Goal: Information Seeking & Learning: Learn about a topic

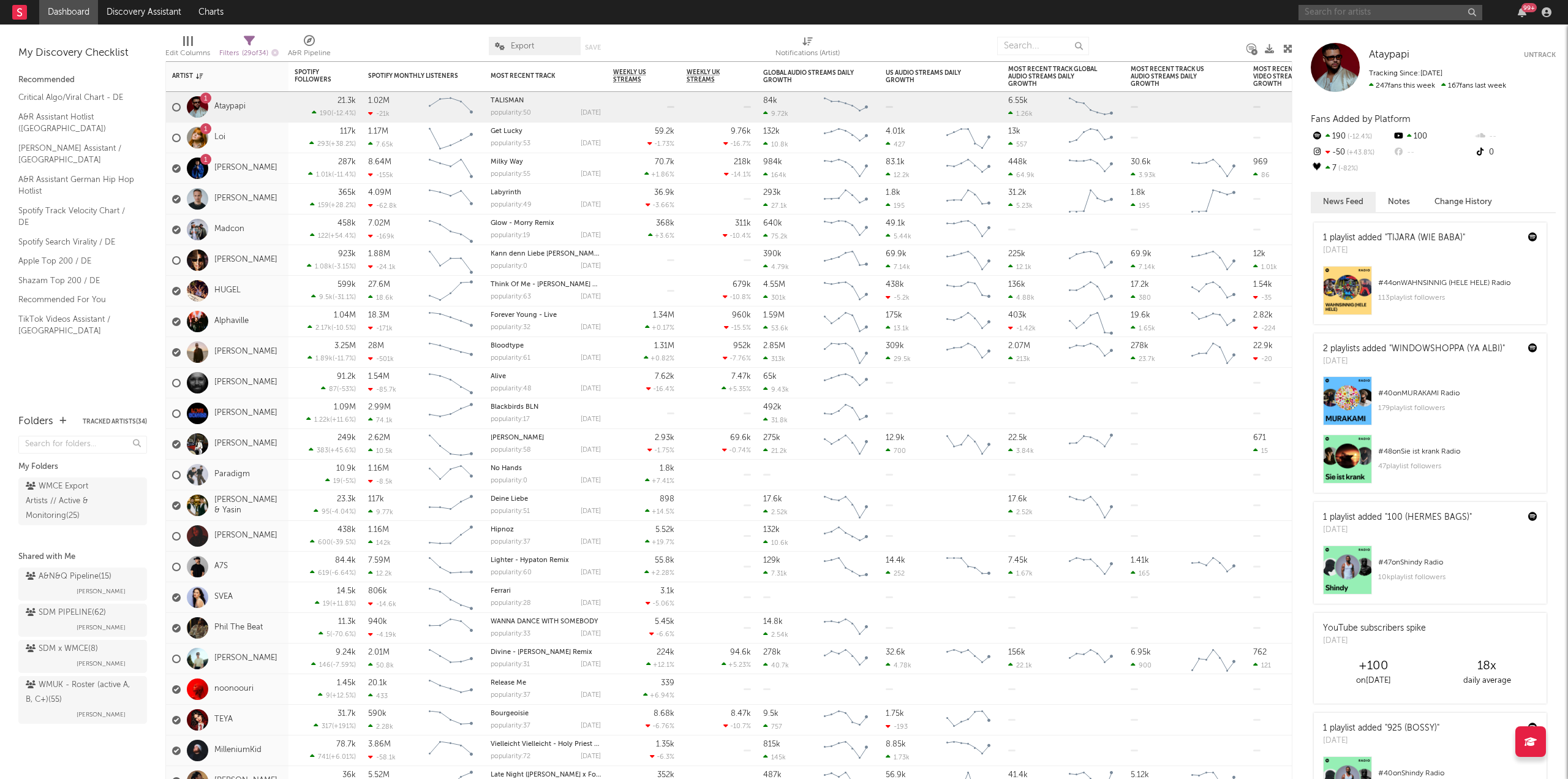
click at [1348, 6] on input "text" at bounding box center [1391, 12] width 184 height 15
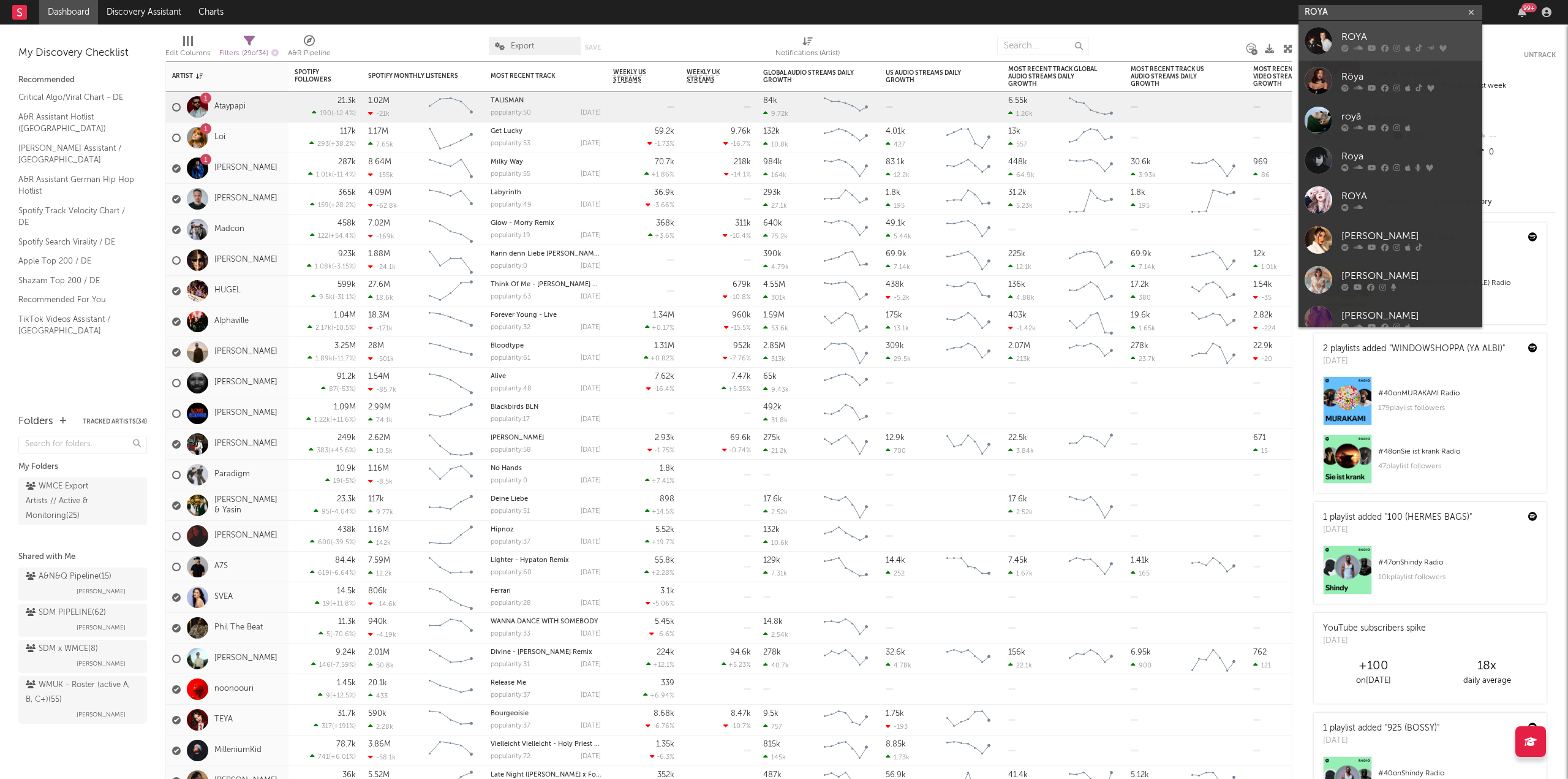
type input "ROYA"
click at [1360, 37] on div "ROYA" at bounding box center [1409, 37] width 135 height 15
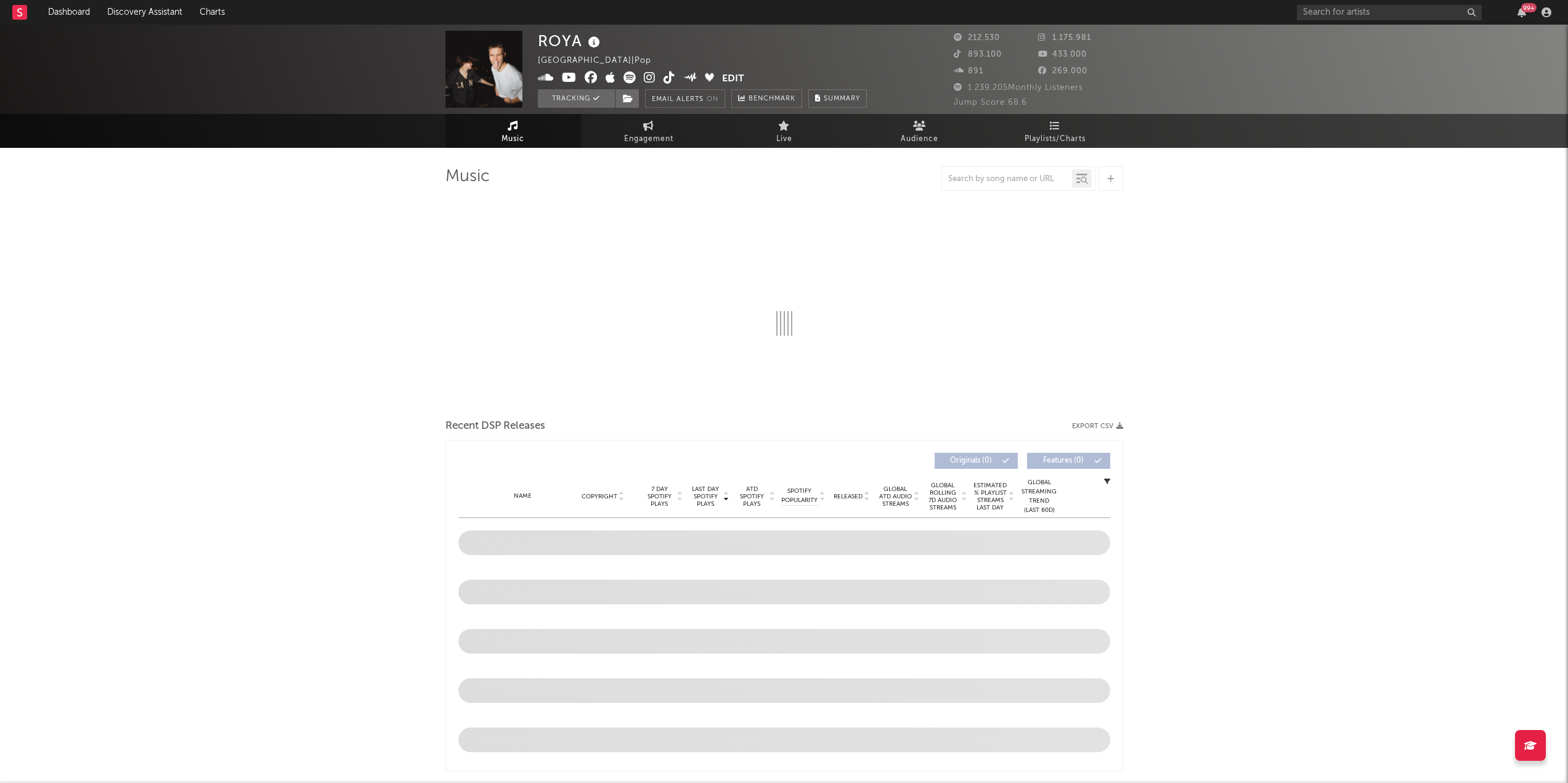
select select "6m"
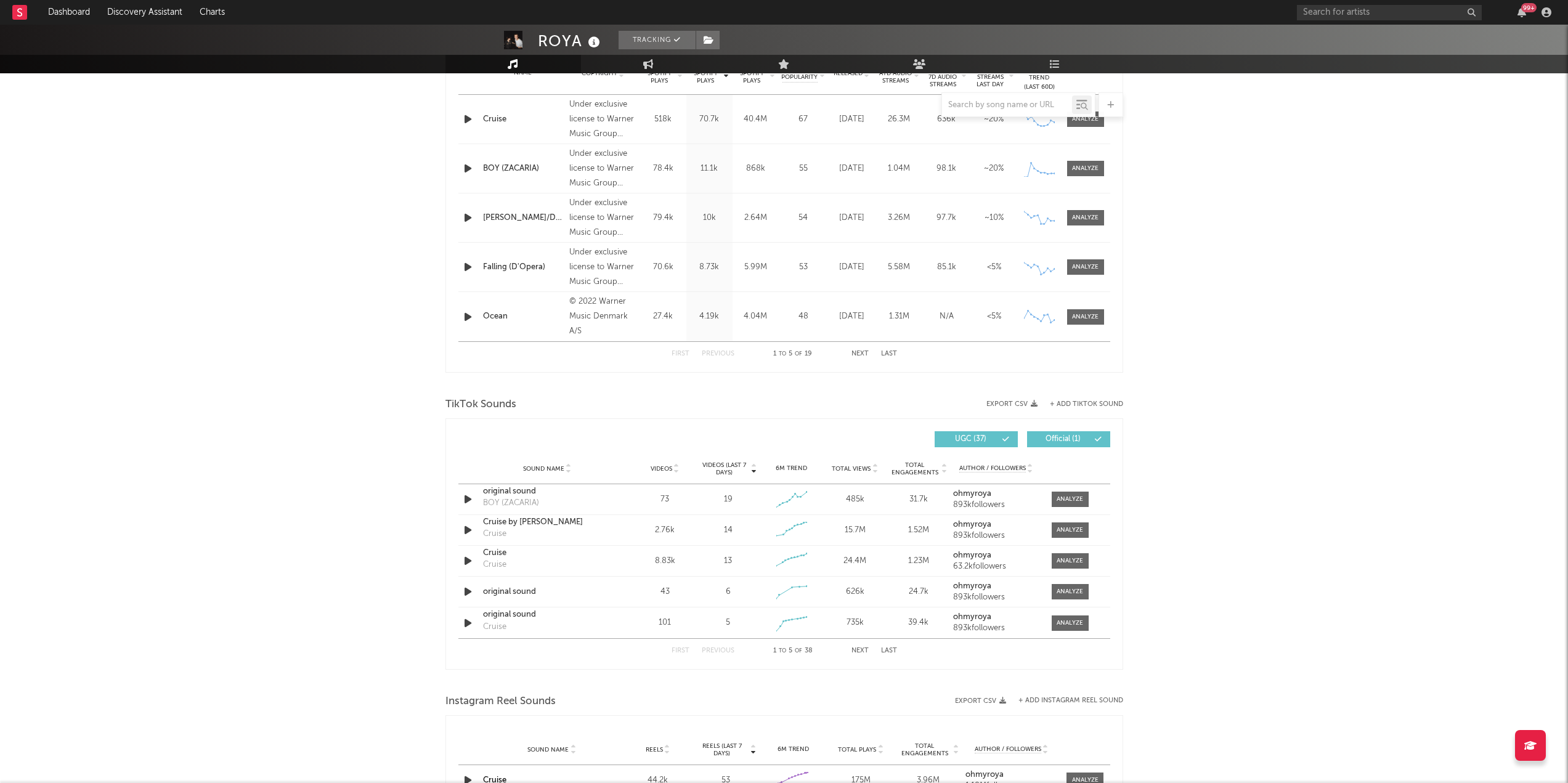
scroll to position [677, 0]
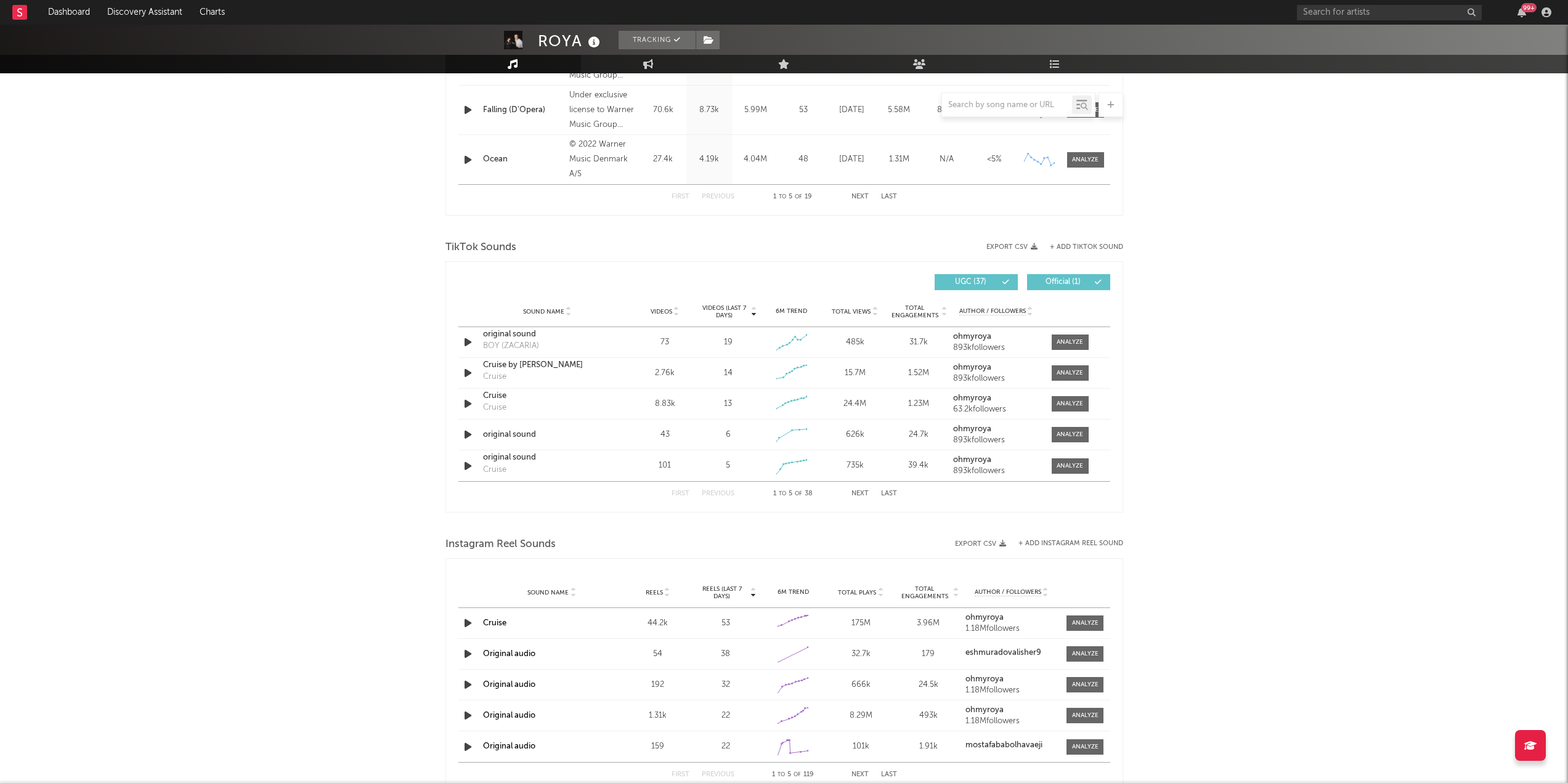
click at [677, 307] on icon at bounding box center [676, 309] width 6 height 5
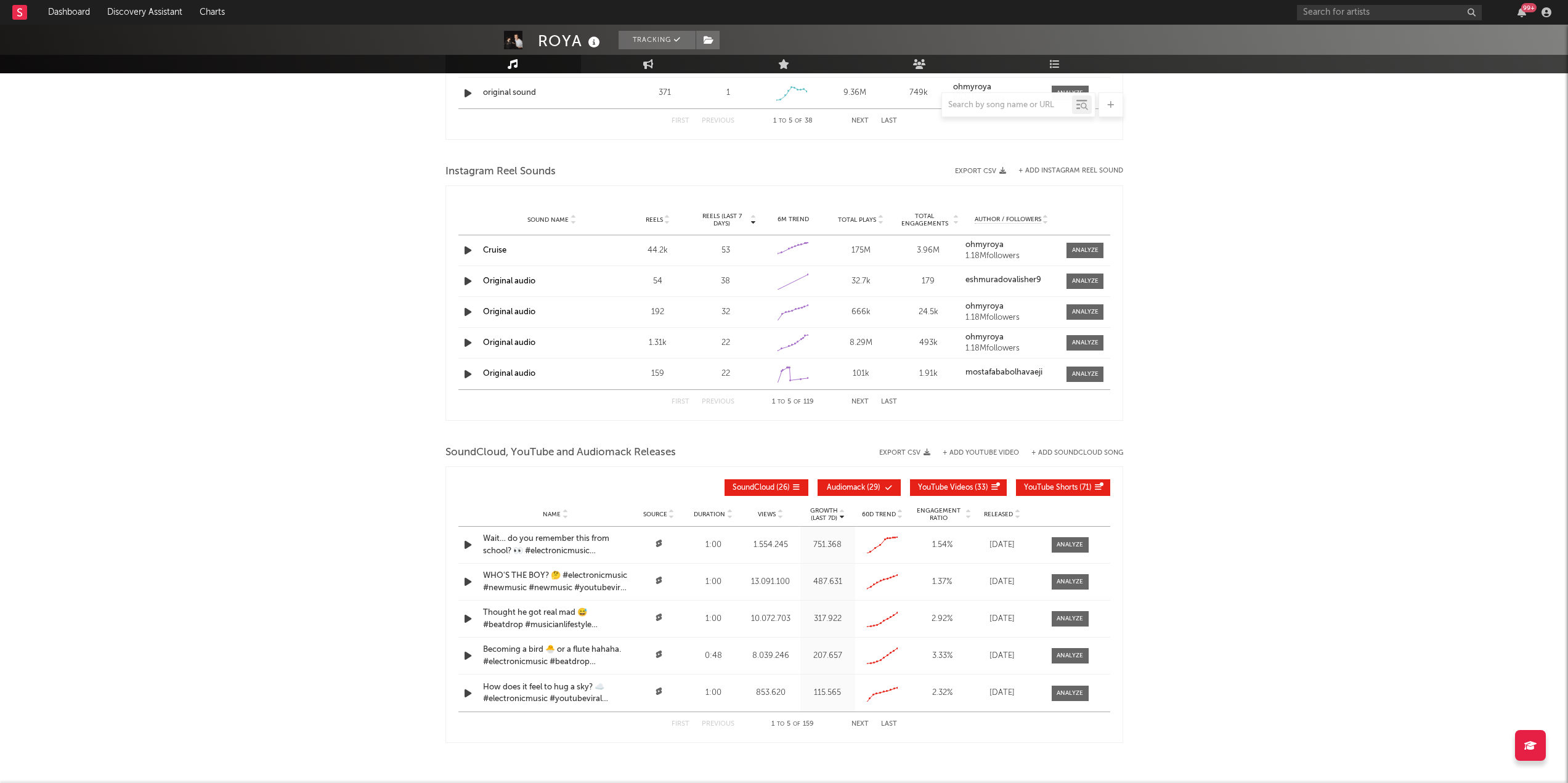
scroll to position [1102, 0]
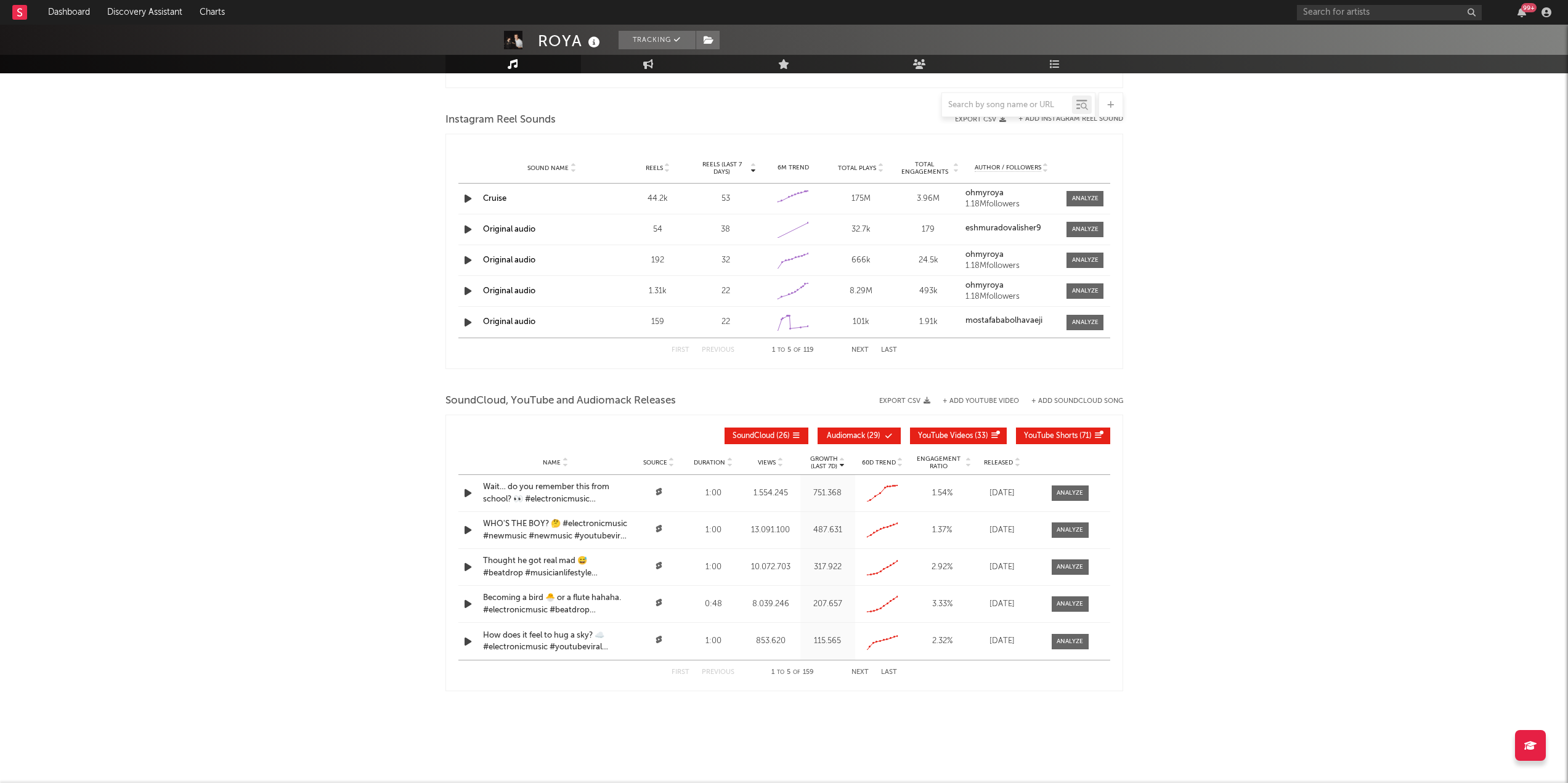
click at [935, 461] on span "Engagement Ratio" at bounding box center [939, 463] width 51 height 15
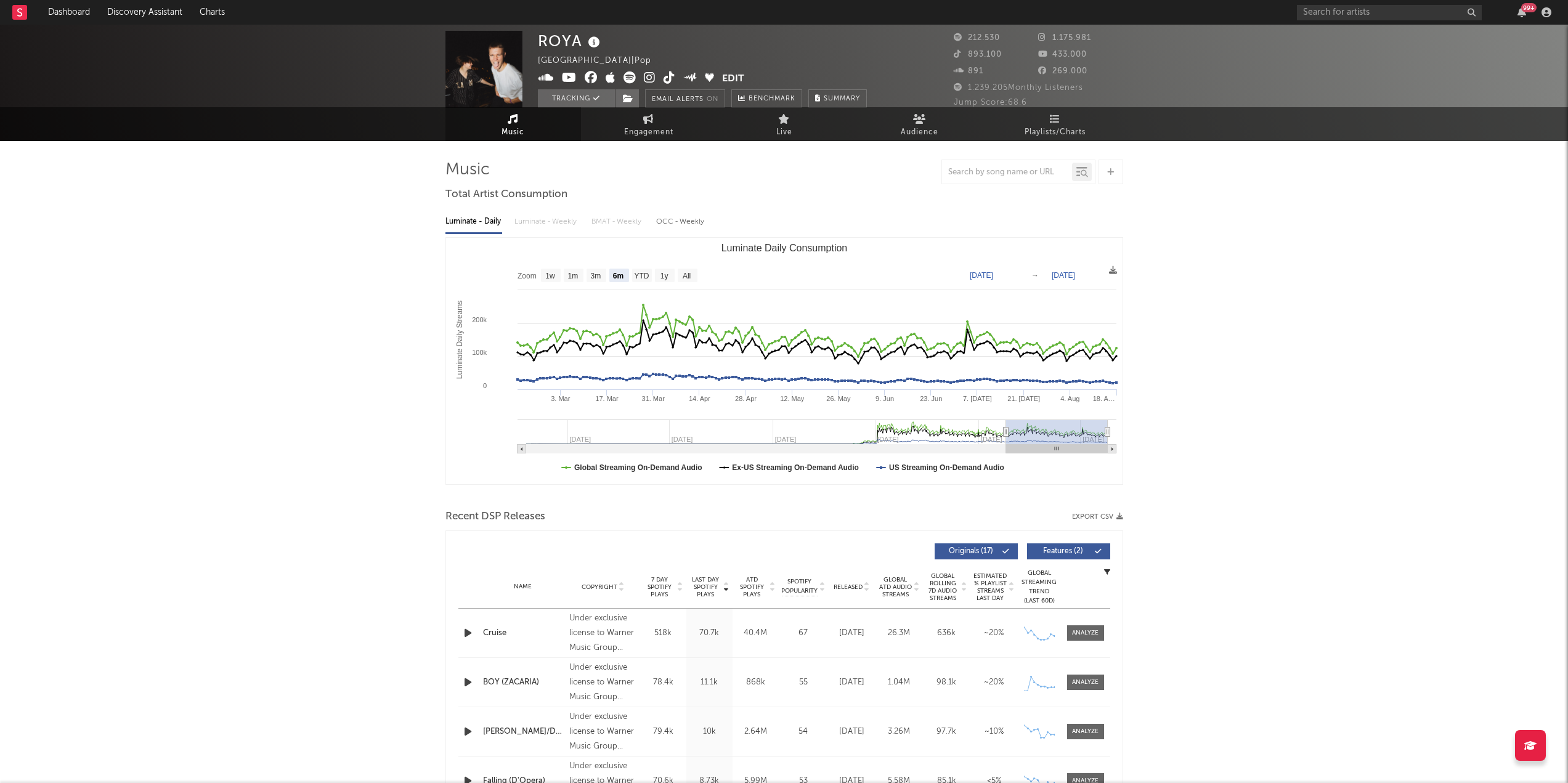
scroll to position [0, 0]
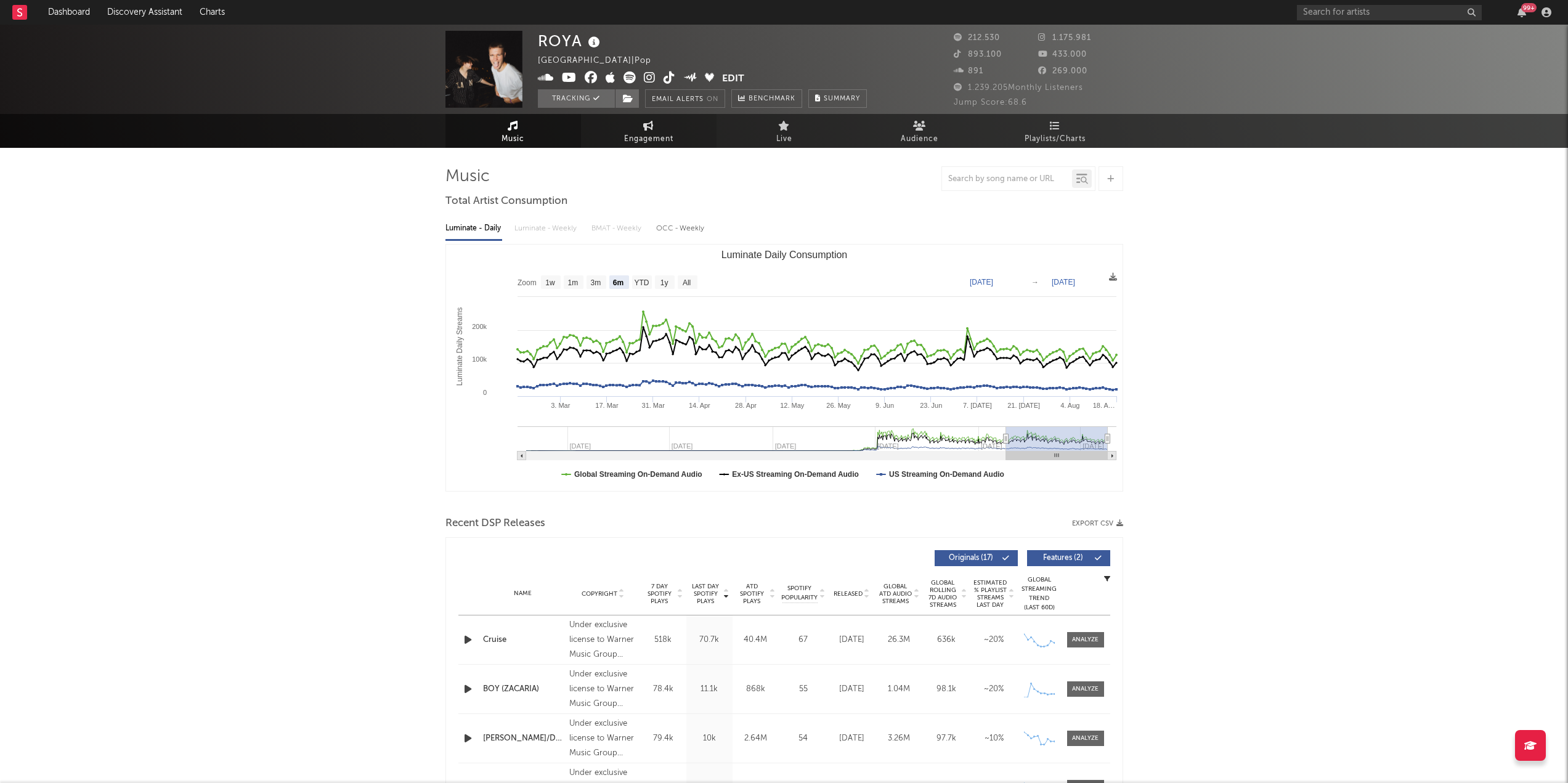
click at [641, 132] on span "Engagement" at bounding box center [649, 139] width 49 height 15
select select "1w"
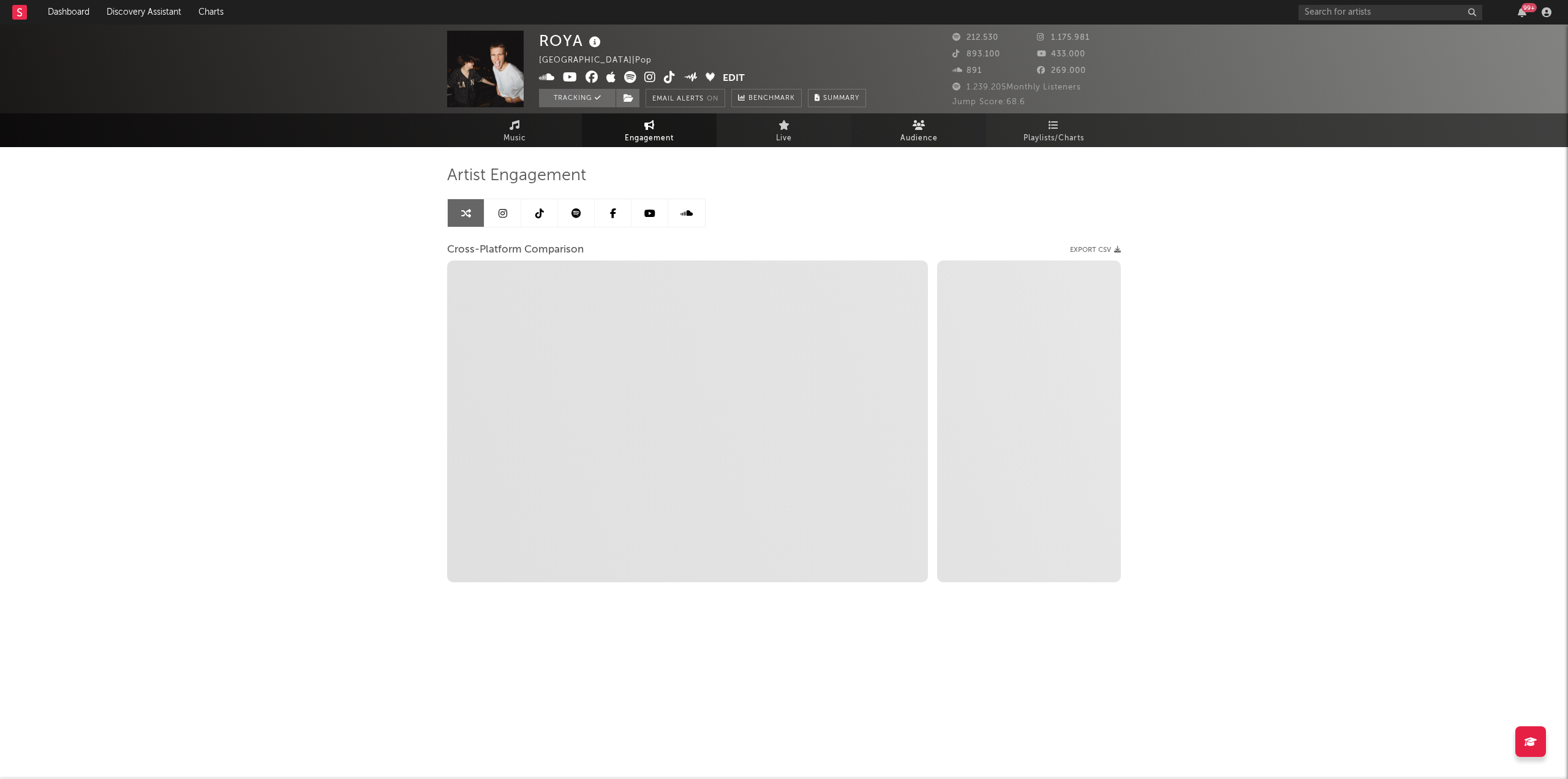
click at [917, 134] on span "Audience" at bounding box center [919, 138] width 37 height 15
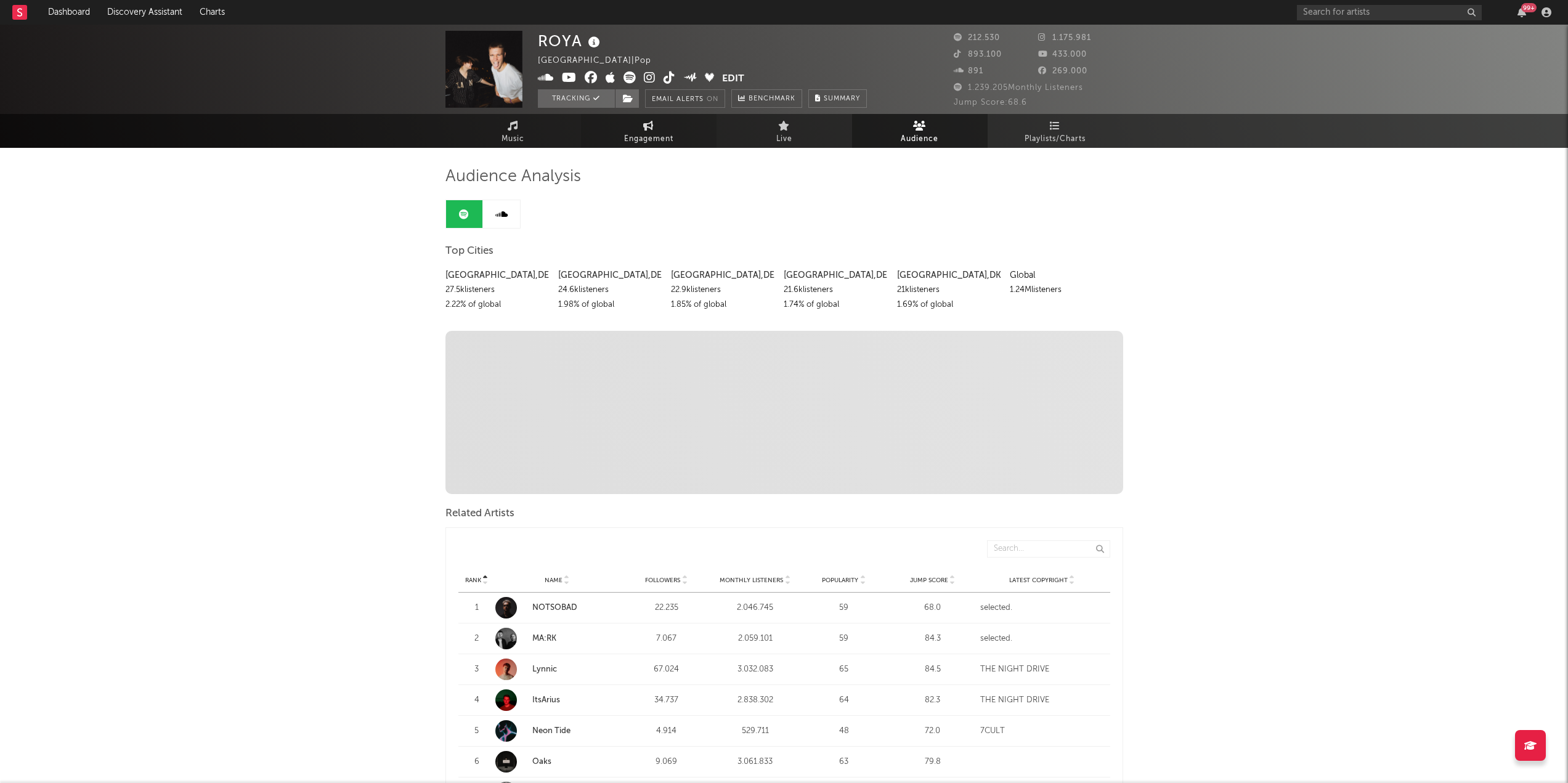
click at [641, 124] on link "Engagement" at bounding box center [649, 130] width 136 height 34
select select "1m"
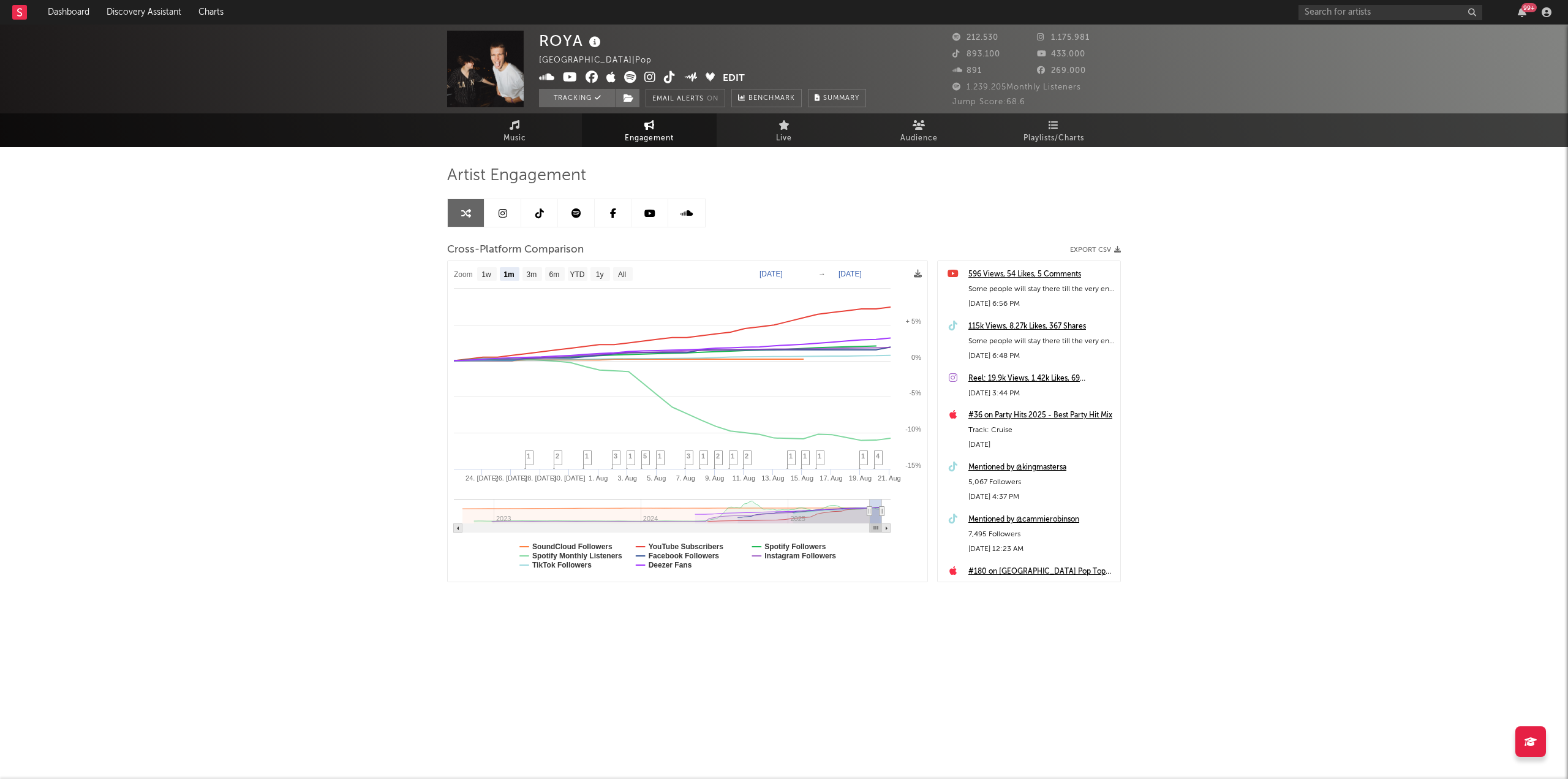
click at [1054, 469] on div "Mentioned by @kingmastersa" at bounding box center [1041, 468] width 146 height 15
click at [1058, 518] on div "Mentioned by @cammierobinson" at bounding box center [1041, 520] width 146 height 15
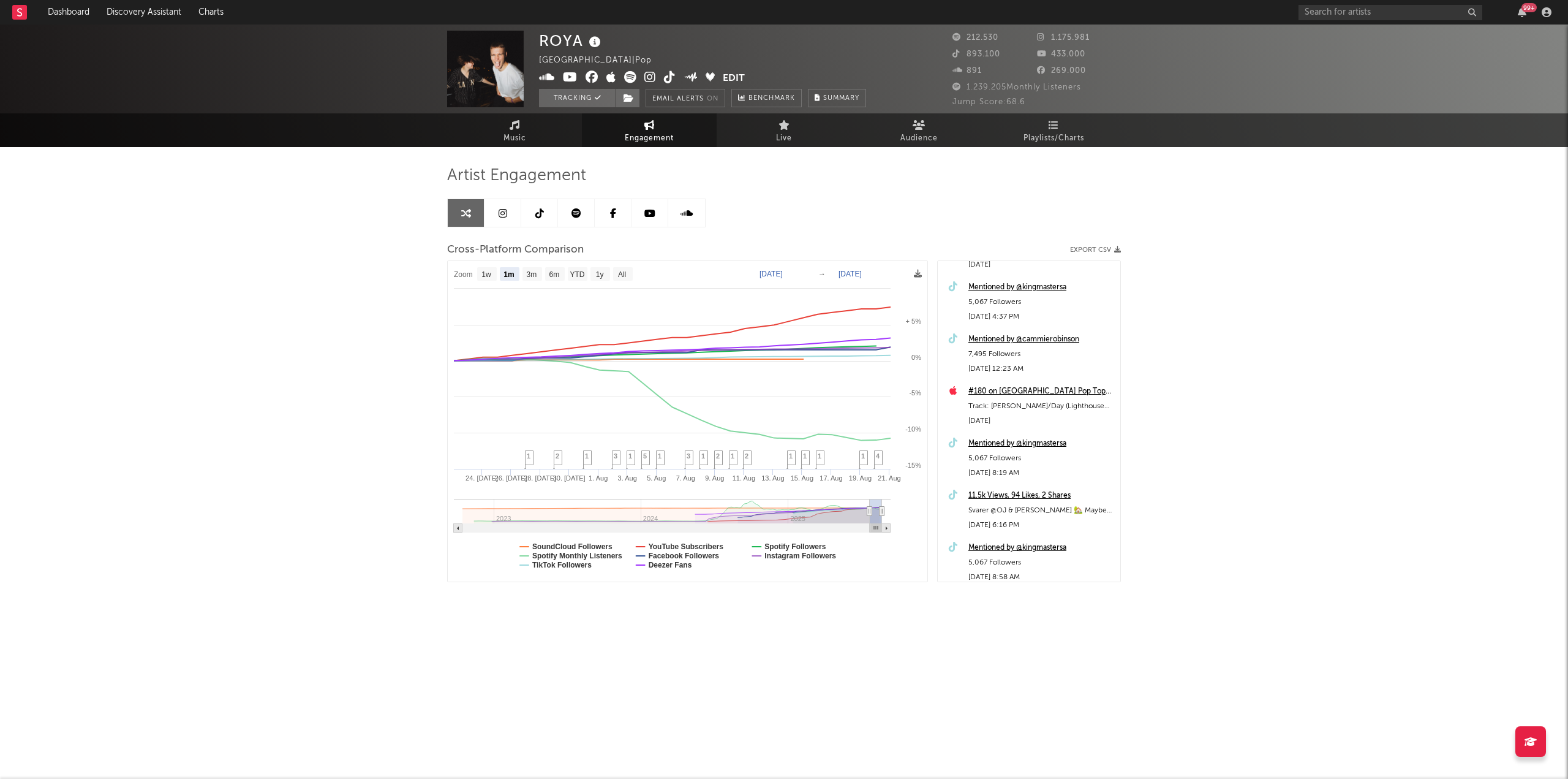
scroll to position [184, 0]
click at [1027, 491] on div "11.5k Views, 94 Likes, 2 Shares" at bounding box center [1041, 493] width 146 height 15
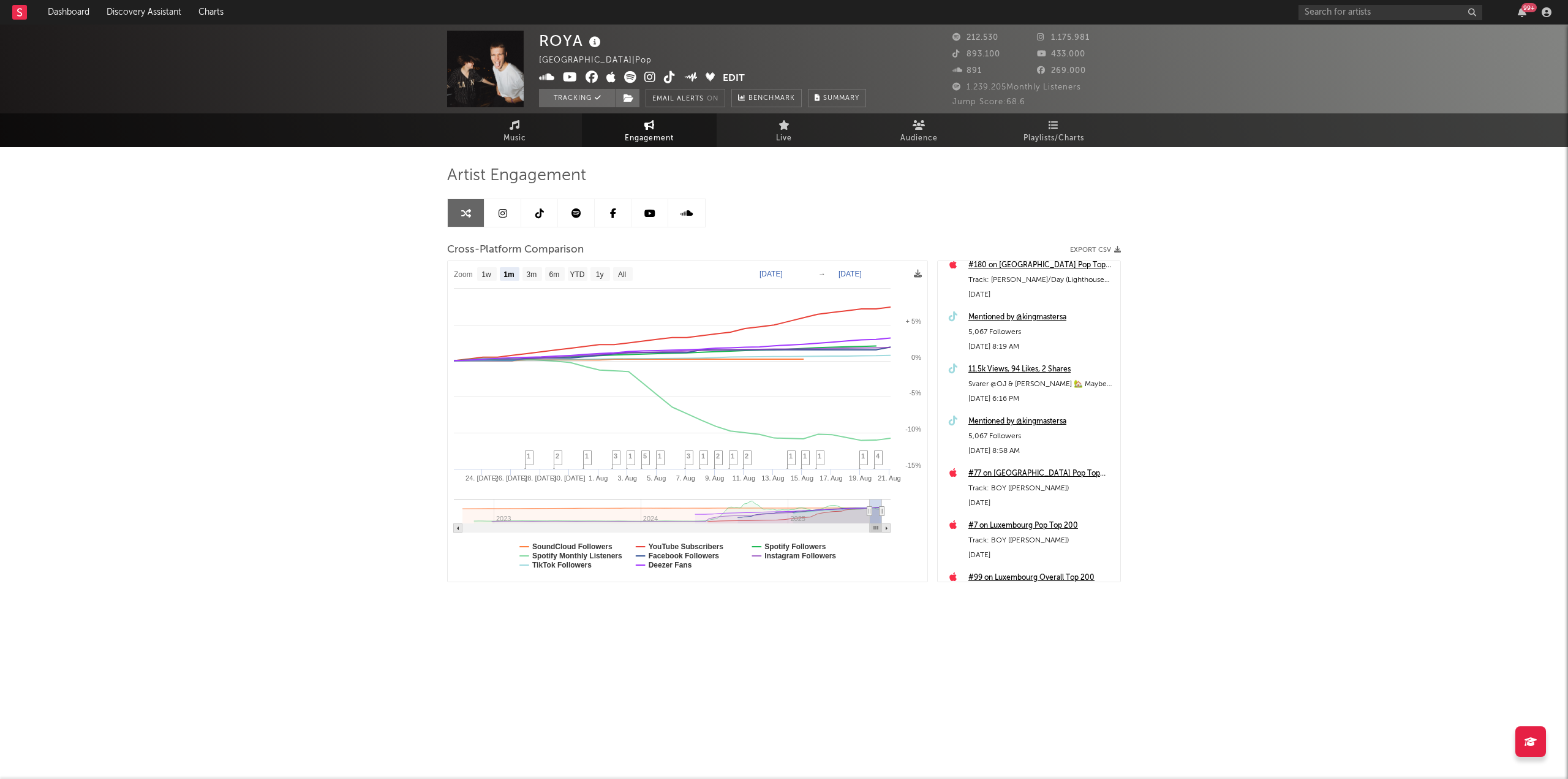
scroll to position [0, 0]
